Goal: Browse casually

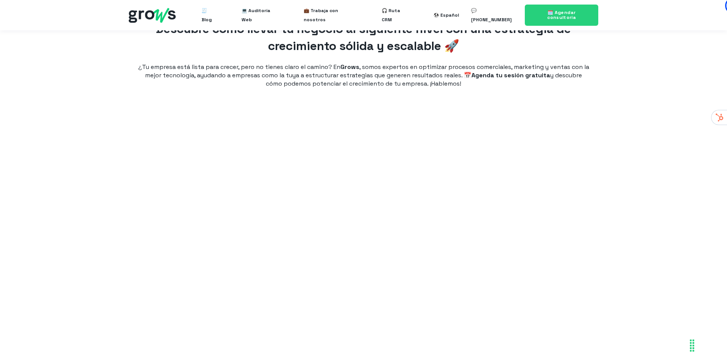
scroll to position [1353, 0]
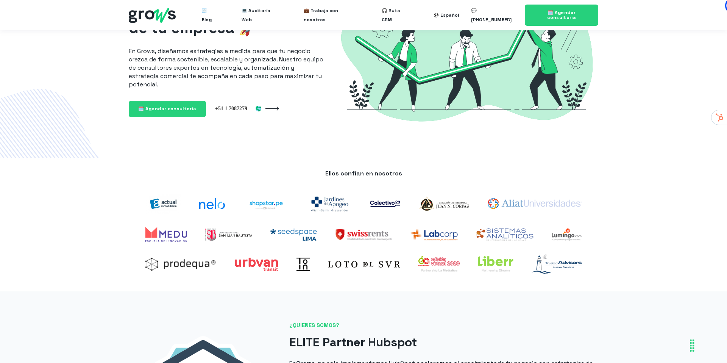
scroll to position [98, 0]
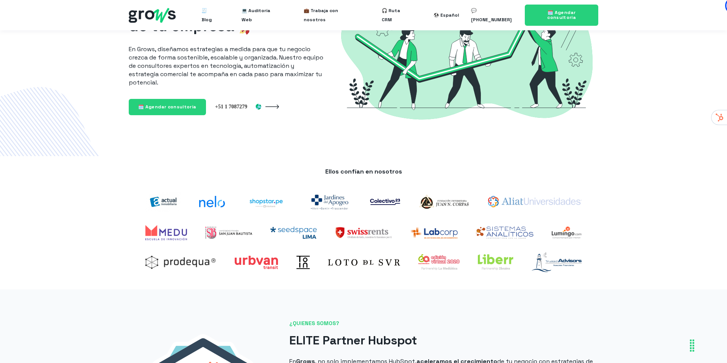
click at [159, 200] on img at bounding box center [163, 202] width 36 height 20
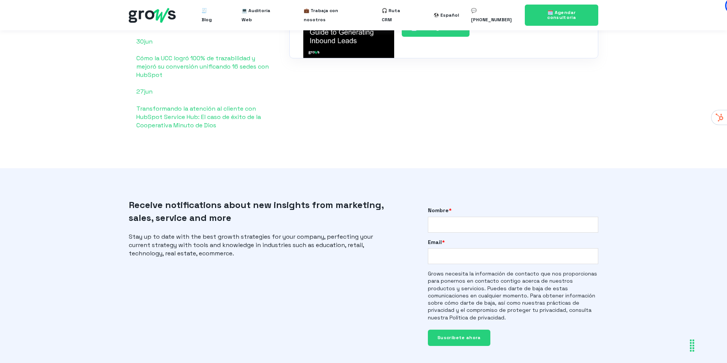
scroll to position [1868, 0]
